Goal: Task Accomplishment & Management: Use online tool/utility

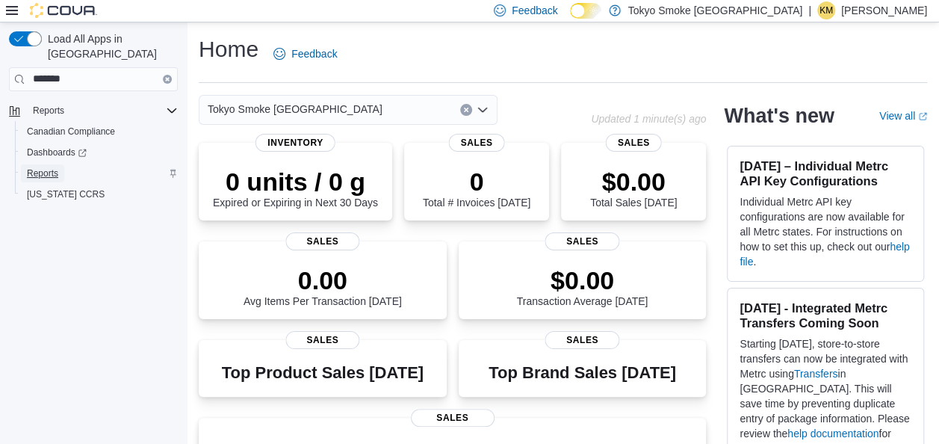
click at [46, 167] on span "Reports" at bounding box center [42, 173] width 31 height 12
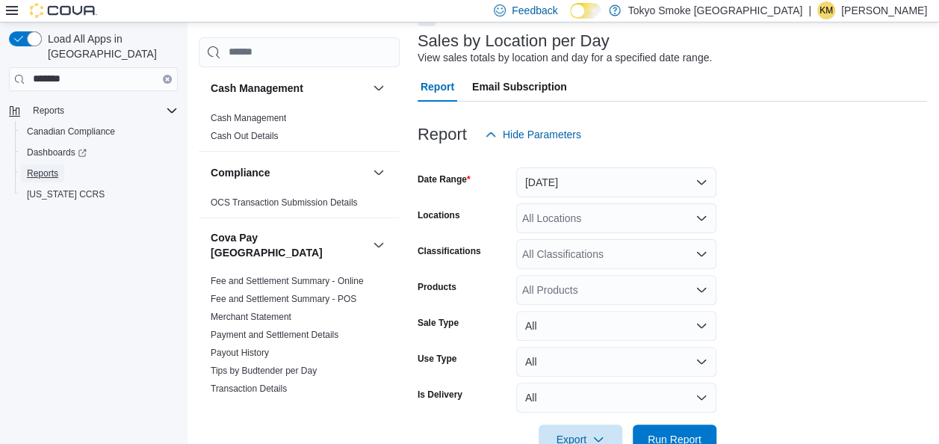
scroll to position [90, 0]
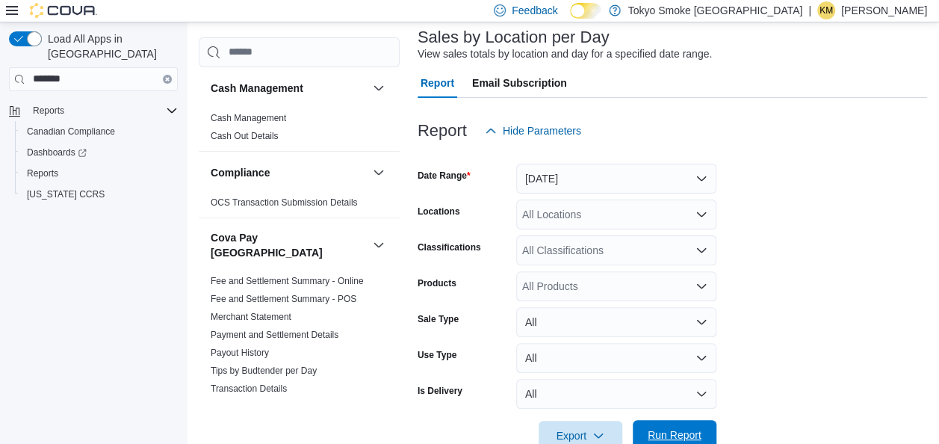
click at [670, 439] on span "Run Report" at bounding box center [675, 434] width 54 height 15
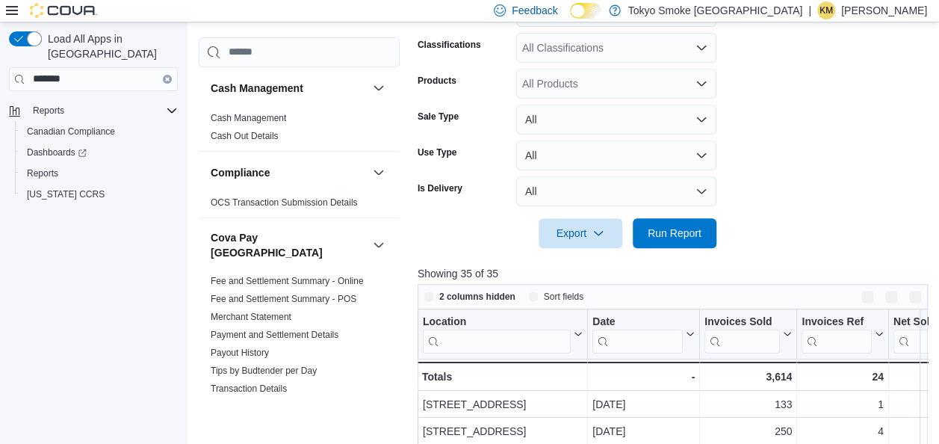
scroll to position [325, 0]
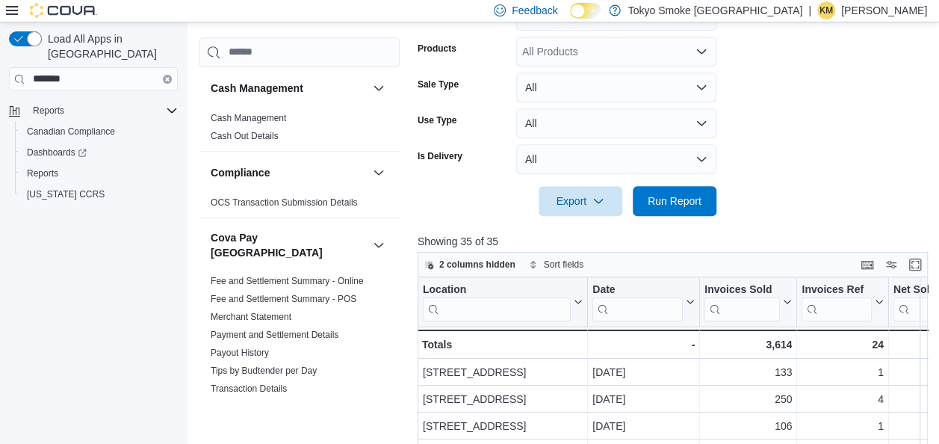
click at [567, 217] on div at bounding box center [676, 225] width 516 height 18
click at [566, 200] on span "Export" at bounding box center [581, 200] width 66 height 30
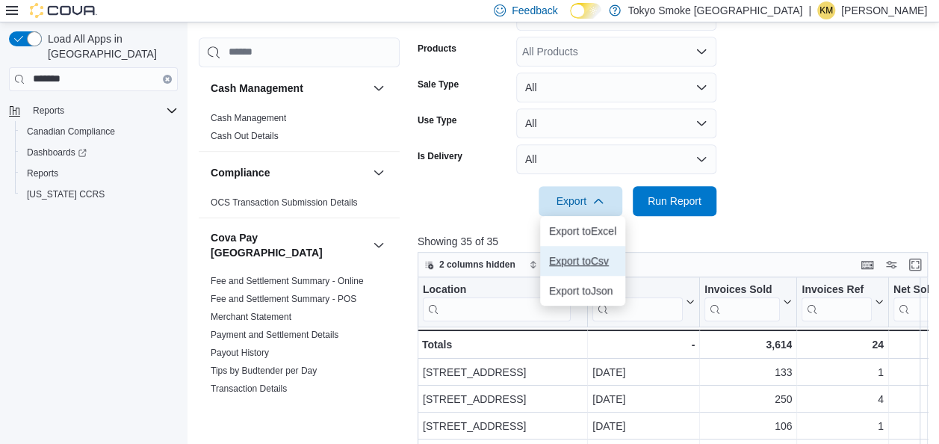
click at [579, 252] on button "Export to Csv" at bounding box center [582, 261] width 85 height 30
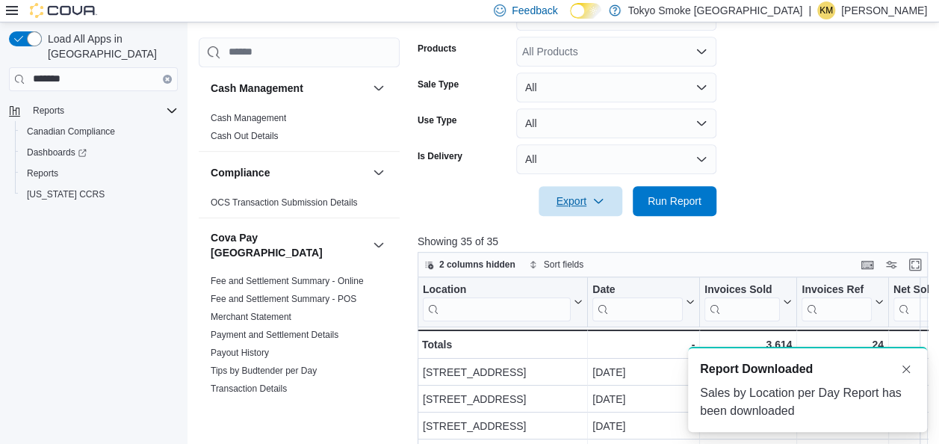
scroll to position [0, 0]
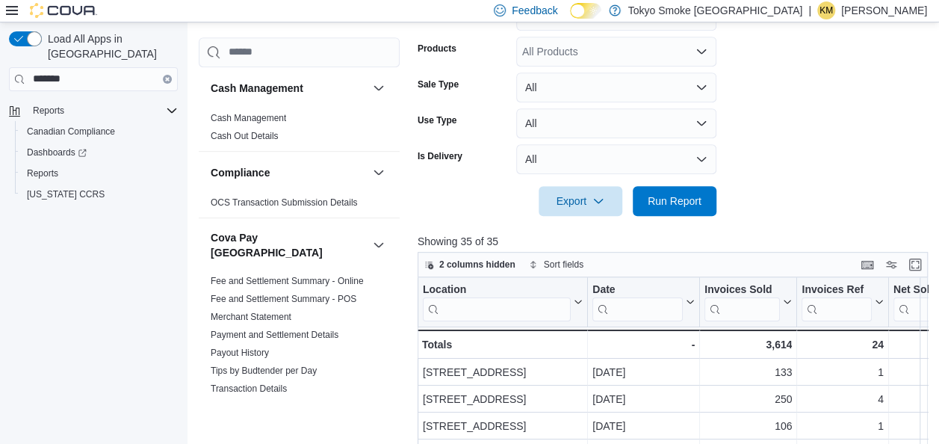
click at [928, 75] on form "Date Range Yesterday Locations All Locations Classifications All Classification…" at bounding box center [676, 63] width 516 height 305
click at [890, 21] on div "Feedback Dark Mode Tokyo Smoke Canada | KM Krista Maitland" at bounding box center [707, 11] width 439 height 30
click at [862, 14] on p "Krista Maitland" at bounding box center [884, 10] width 86 height 18
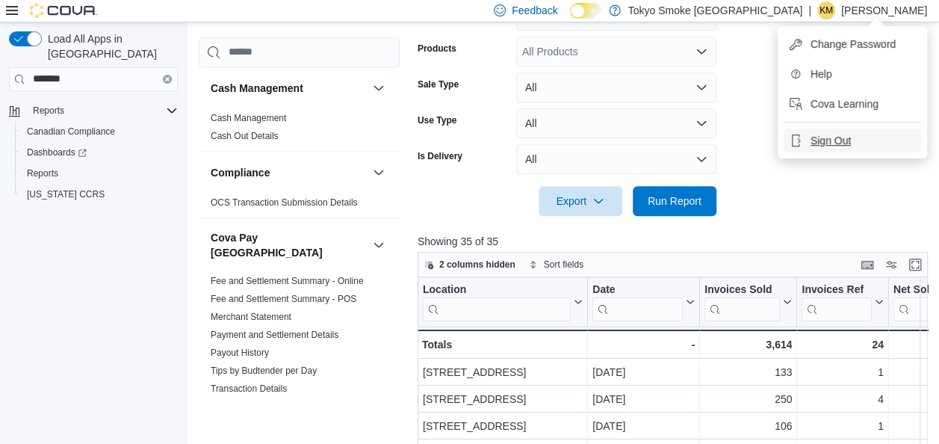
click at [820, 143] on span "Sign Out" at bounding box center [831, 140] width 40 height 15
